Goal: Transaction & Acquisition: Purchase product/service

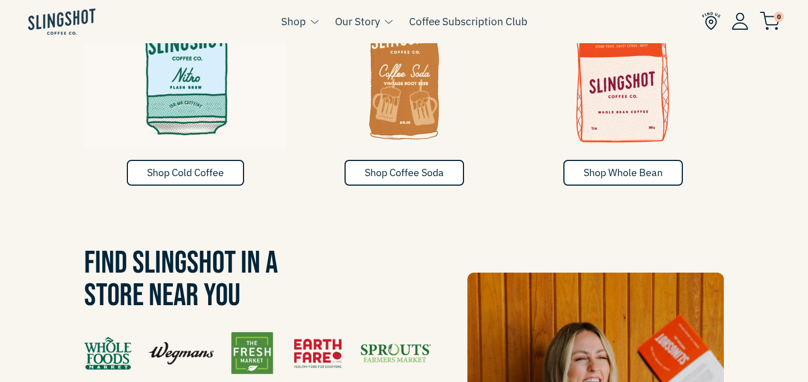
scroll to position [711, 0]
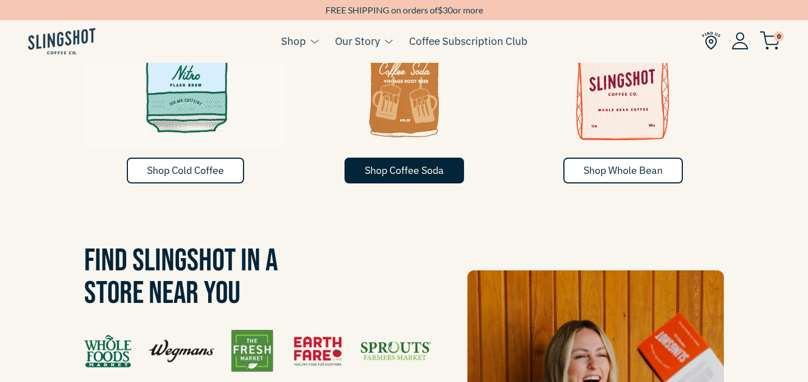
click at [398, 159] on link "Shop Coffee Soda" at bounding box center [403, 171] width 119 height 26
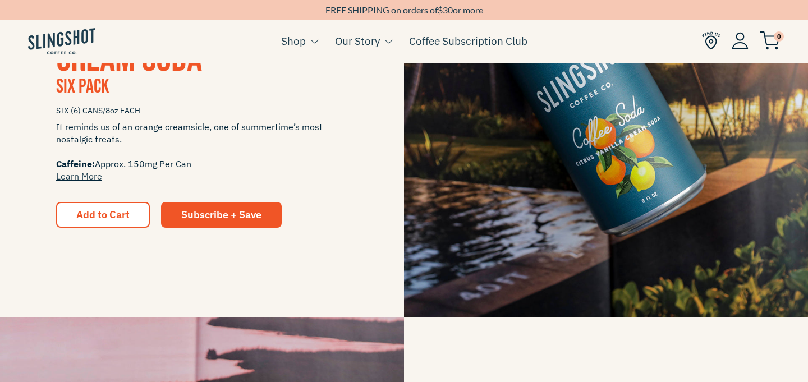
scroll to position [349, 0]
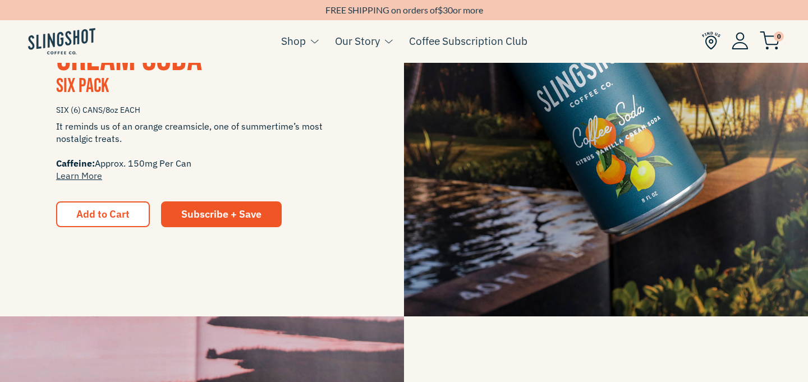
click at [113, 228] on div "CITRUS VANILLA CREAM SODA Six Pack SIX (6) CANS/8oz EACH It reminds us of an or…" at bounding box center [404, 114] width 808 height 404
click at [113, 212] on span "Add to Cart" at bounding box center [102, 214] width 53 height 13
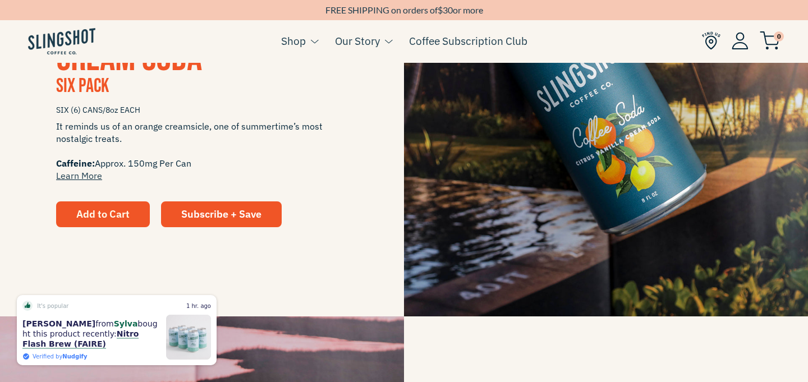
click at [118, 215] on span "Add to Cart" at bounding box center [102, 214] width 53 height 13
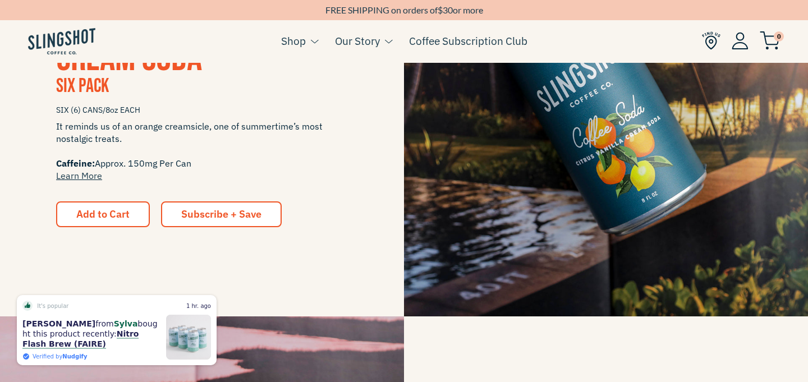
click at [225, 204] on link "Subscribe + Save" at bounding box center [221, 214] width 121 height 26
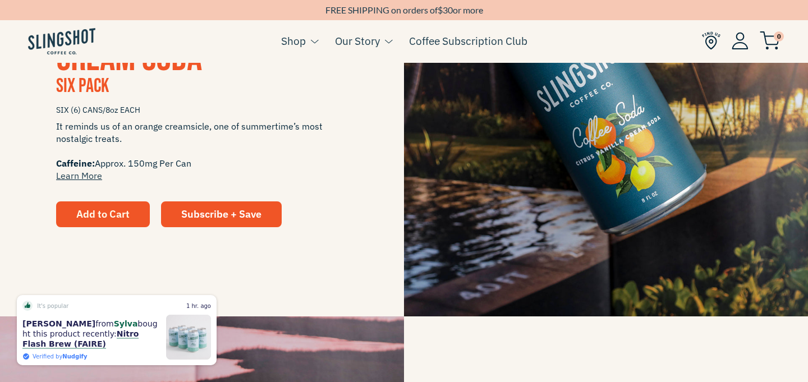
click at [113, 212] on span "Add to Cart" at bounding box center [102, 214] width 53 height 13
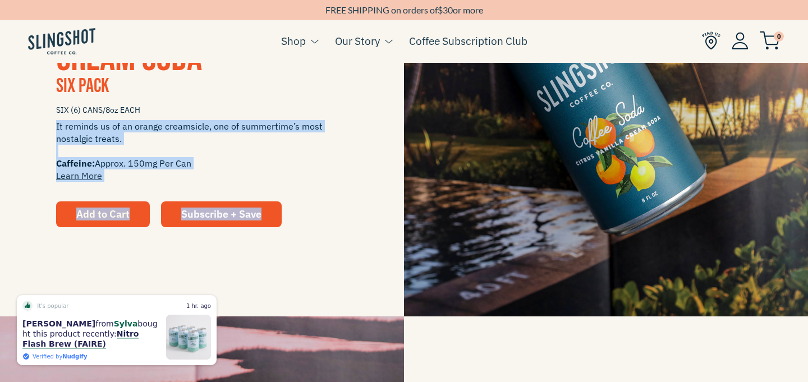
click at [113, 212] on span "Add to Cart" at bounding box center [102, 214] width 53 height 13
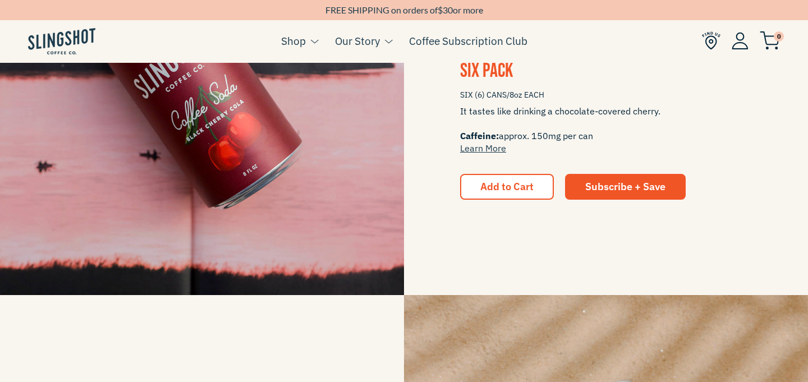
scroll to position [774, 0]
click at [503, 183] on span "Add to Cart" at bounding box center [506, 186] width 53 height 13
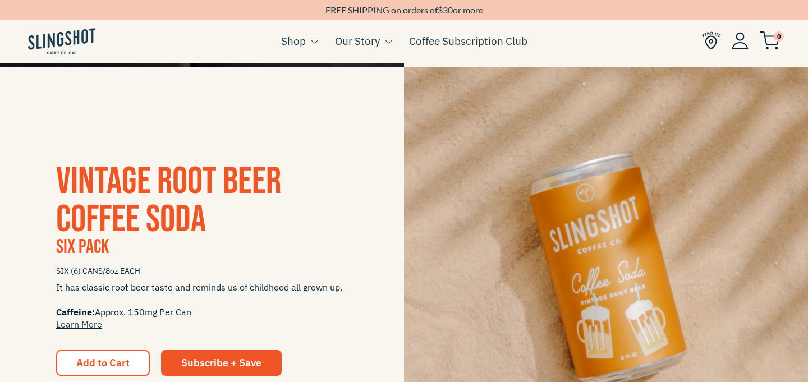
scroll to position [1024, 0]
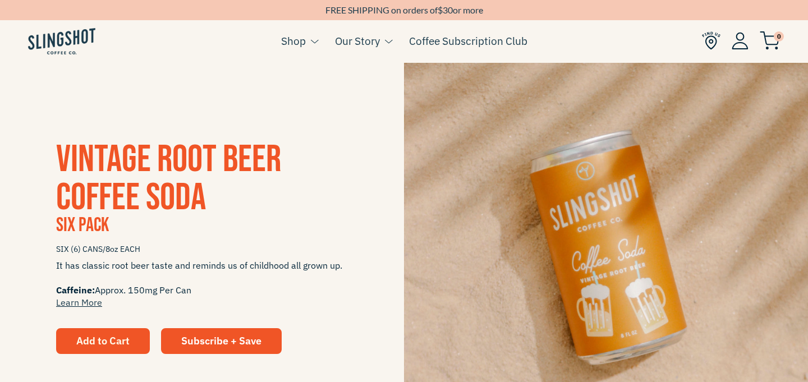
click at [101, 347] on span "Add to Cart" at bounding box center [102, 340] width 53 height 13
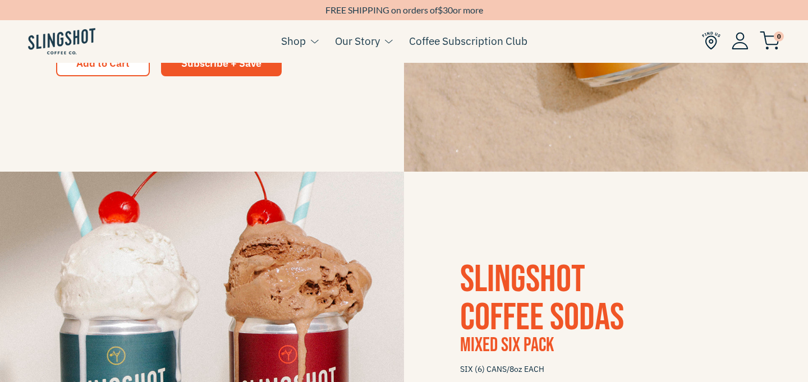
scroll to position [2129, 0]
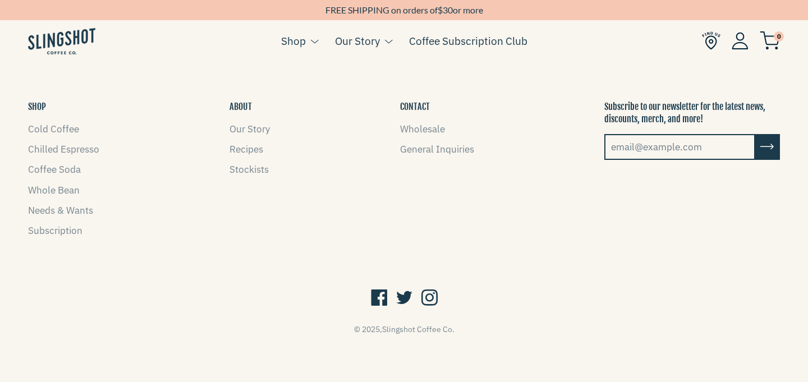
click at [429, 291] on icon at bounding box center [429, 298] width 16 height 21
